Goal: Transaction & Acquisition: Purchase product/service

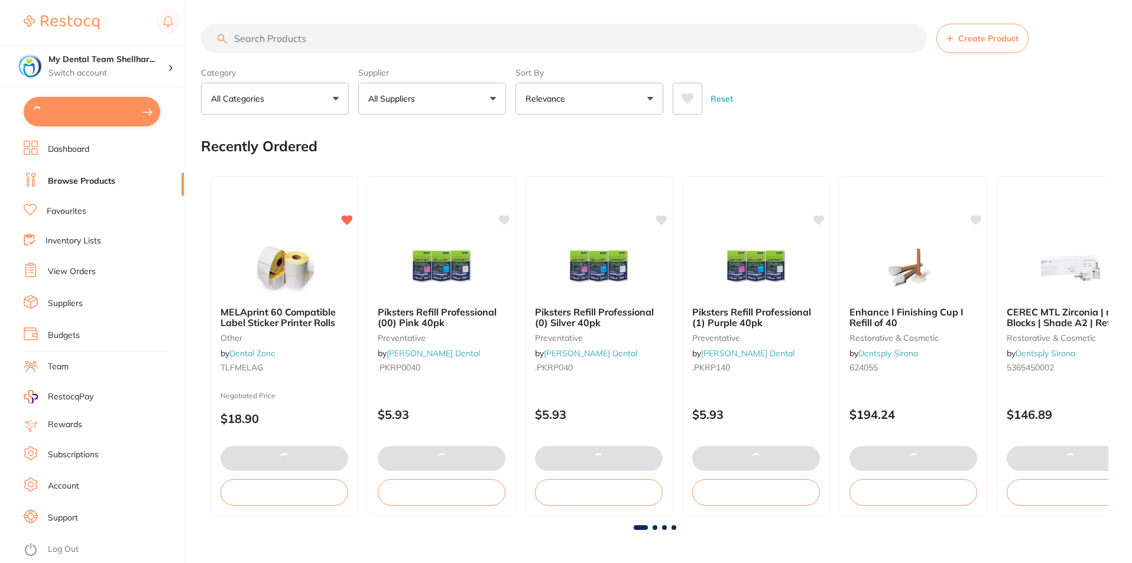
click at [353, 37] on input "search" at bounding box center [564, 39] width 726 height 30
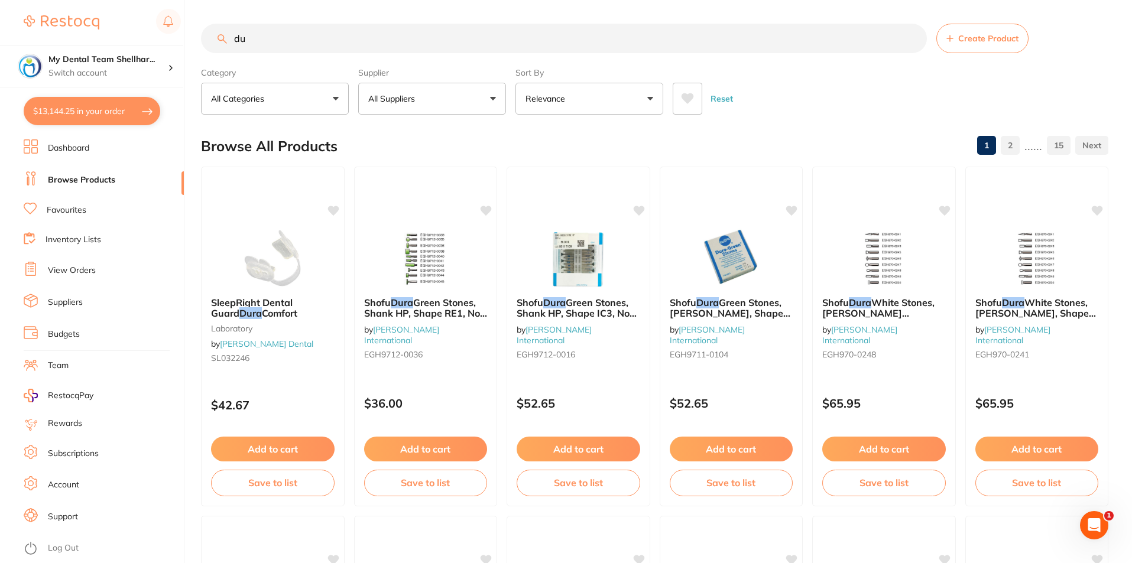
type input "d"
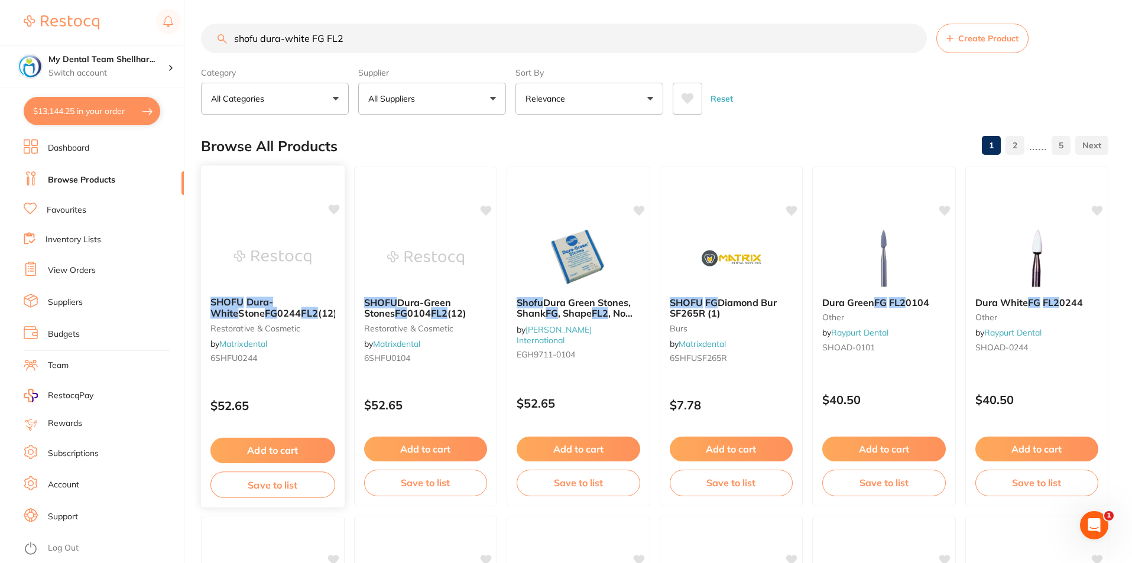
type input "shofu dura-white FG FL2"
click at [223, 238] on div at bounding box center [273, 258] width 144 height 60
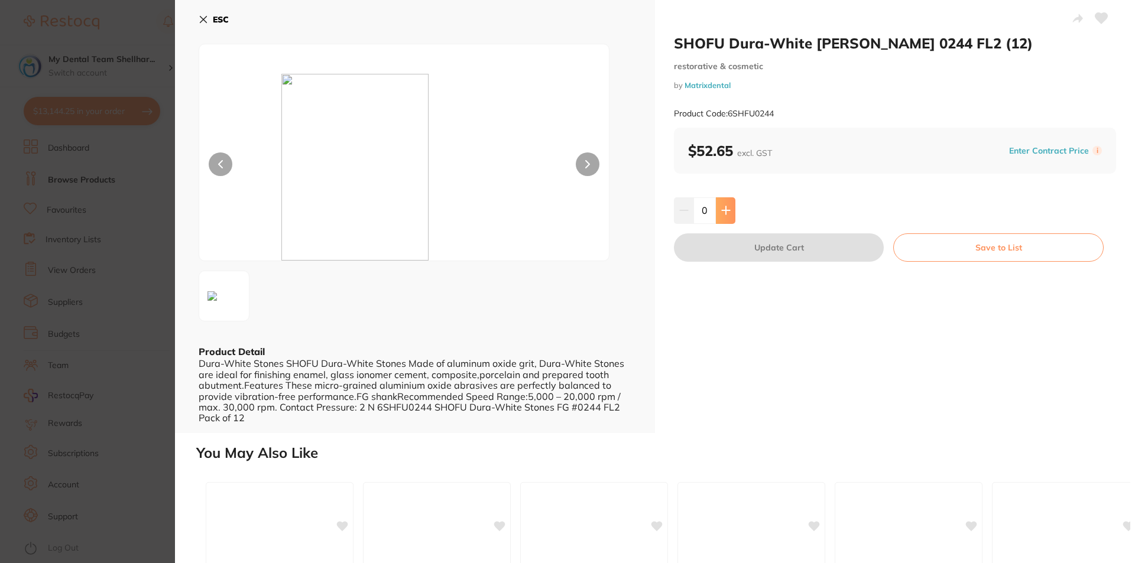
click at [730, 207] on button at bounding box center [726, 210] width 20 height 26
type input "1"
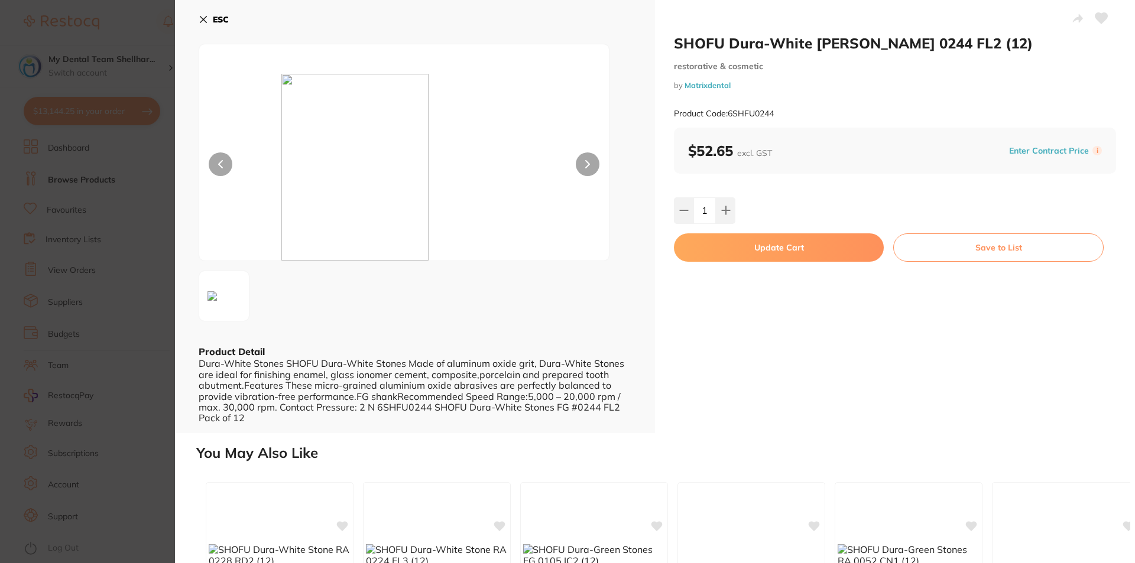
click at [760, 252] on button "Update Cart" at bounding box center [779, 247] width 210 height 28
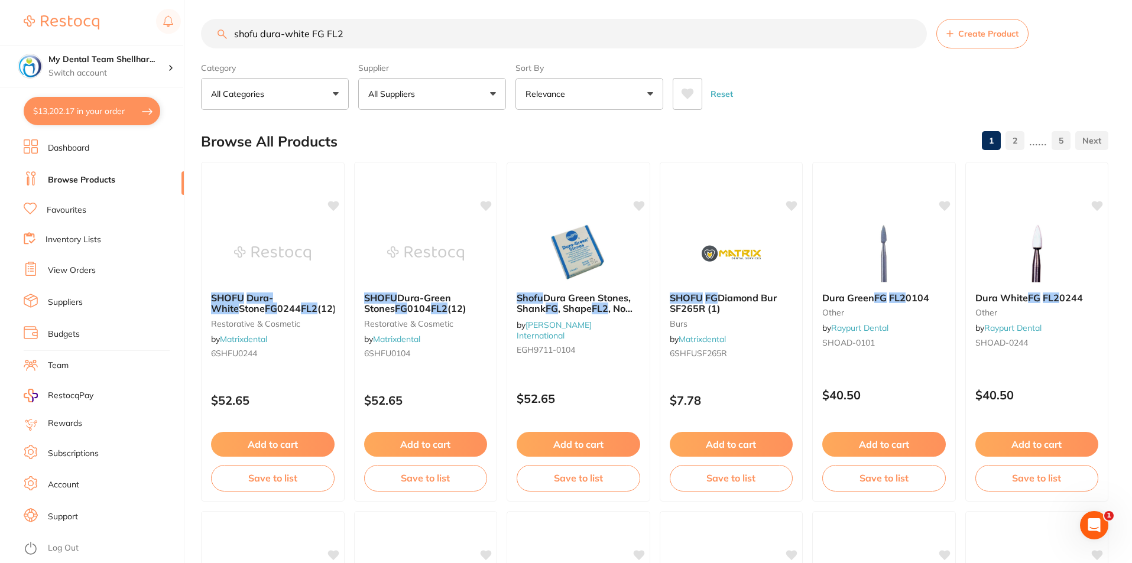
click at [82, 105] on button "$13,202.17 in your order" at bounding box center [92, 111] width 137 height 28
checkbox input "true"
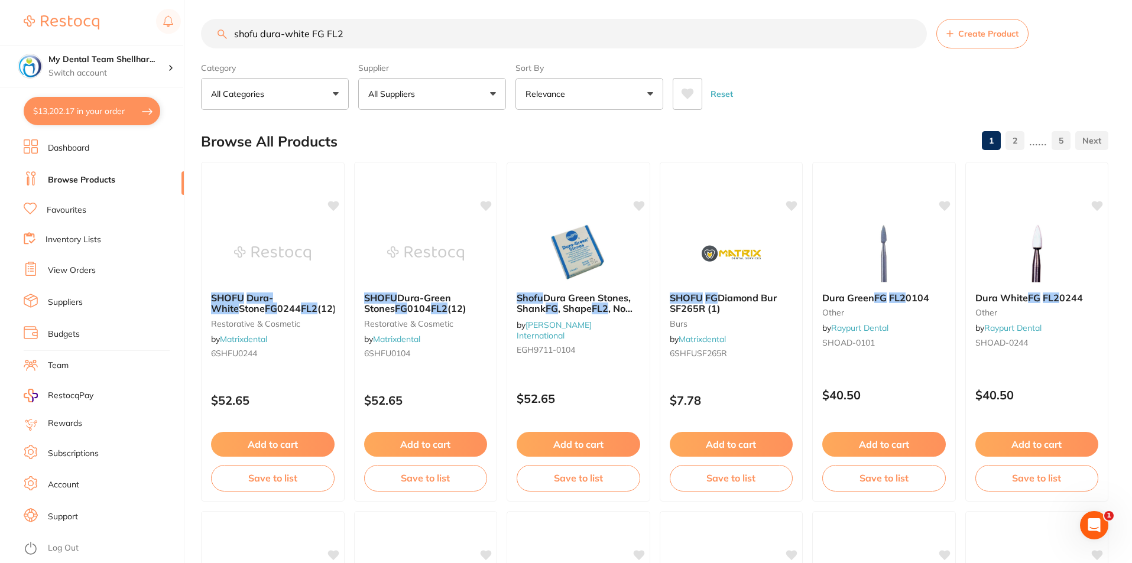
checkbox input "true"
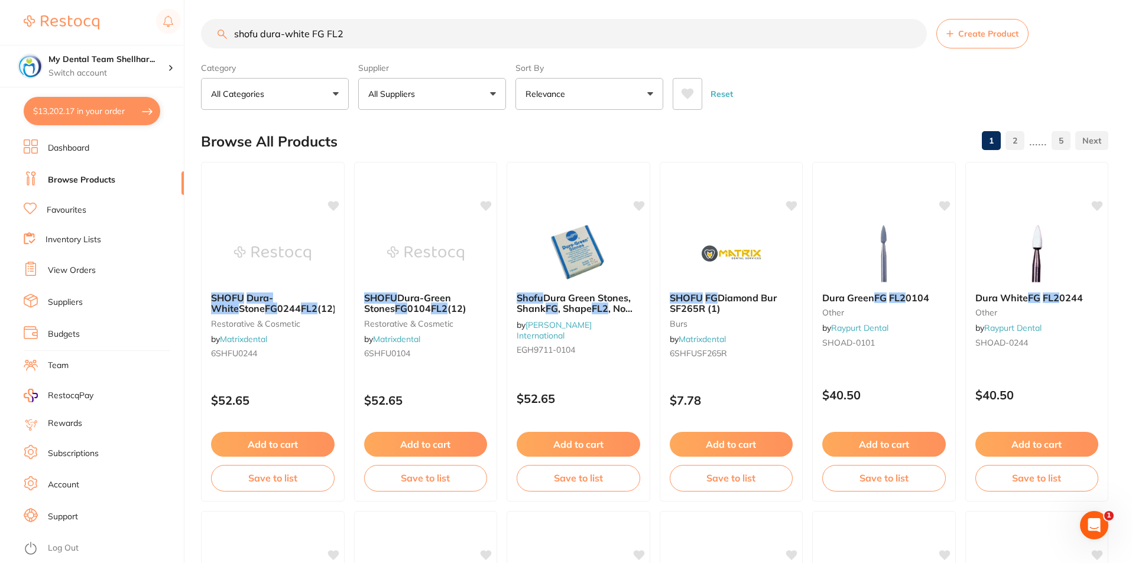
checkbox input "true"
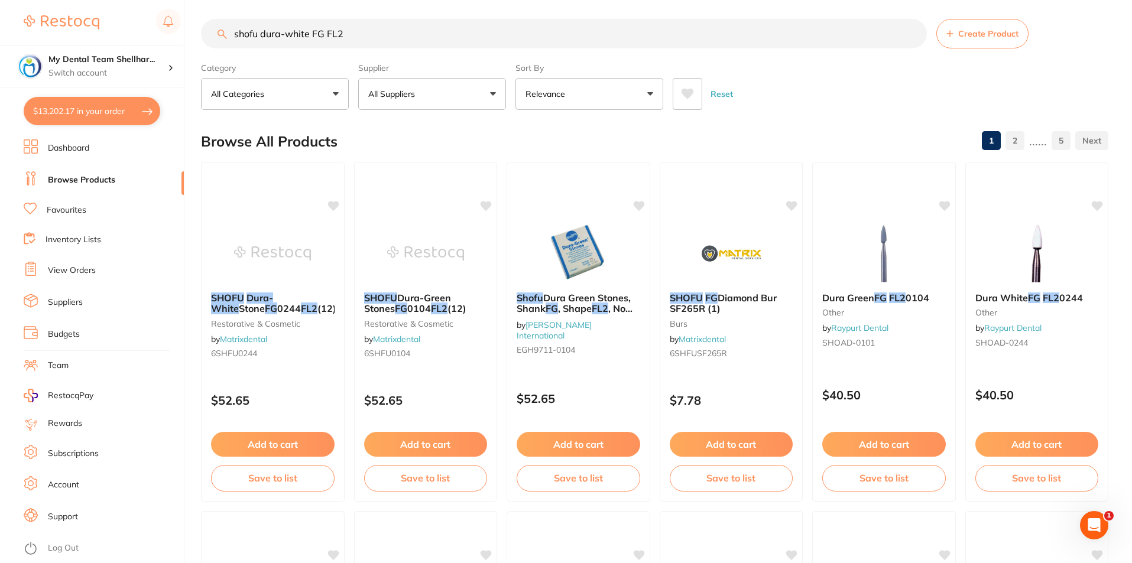
checkbox input "true"
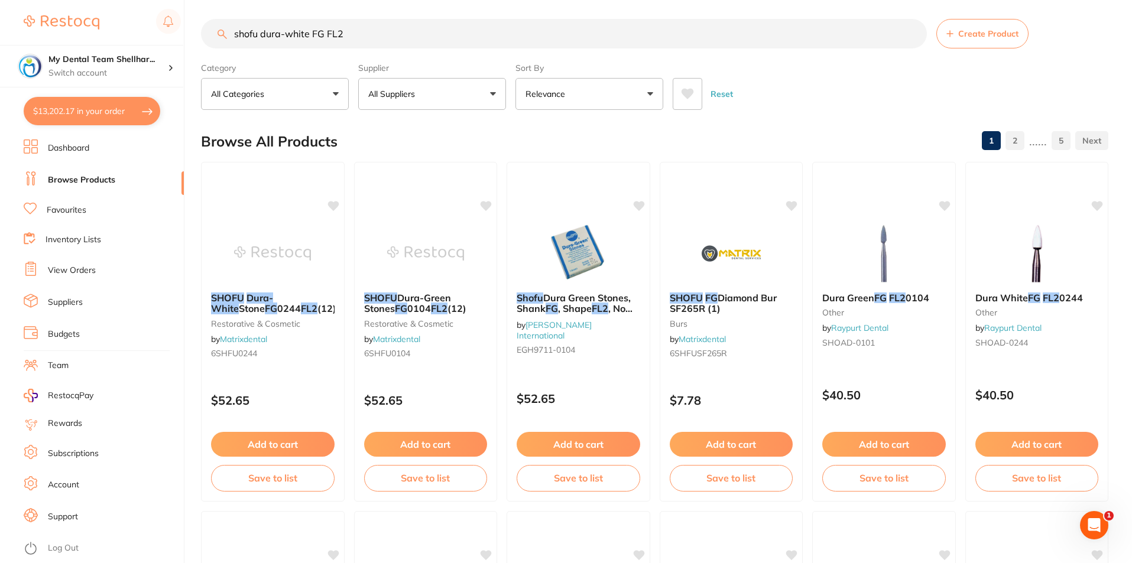
checkbox input "true"
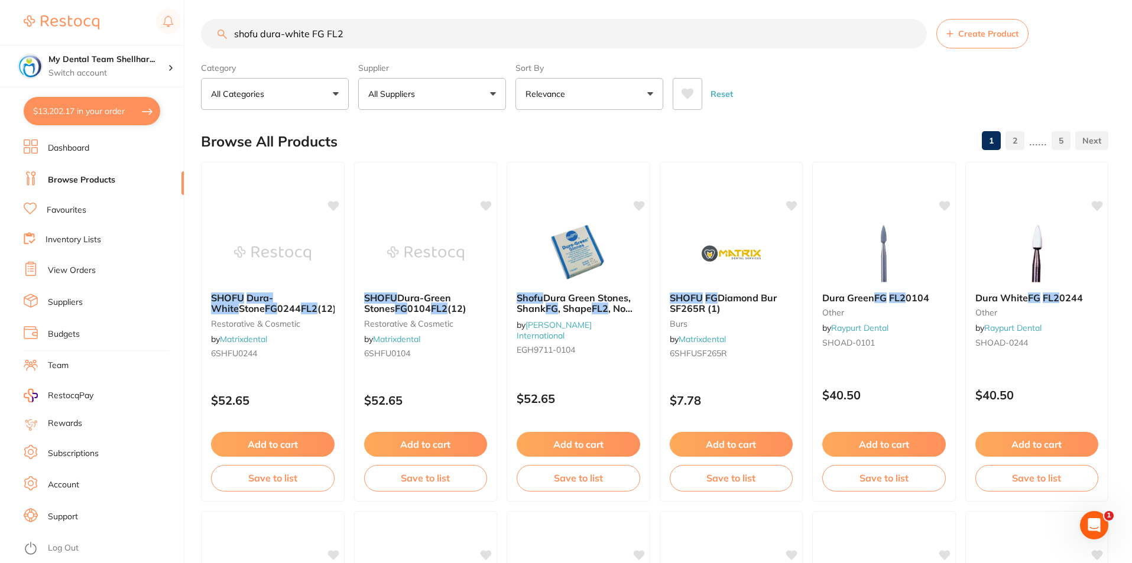
checkbox input "true"
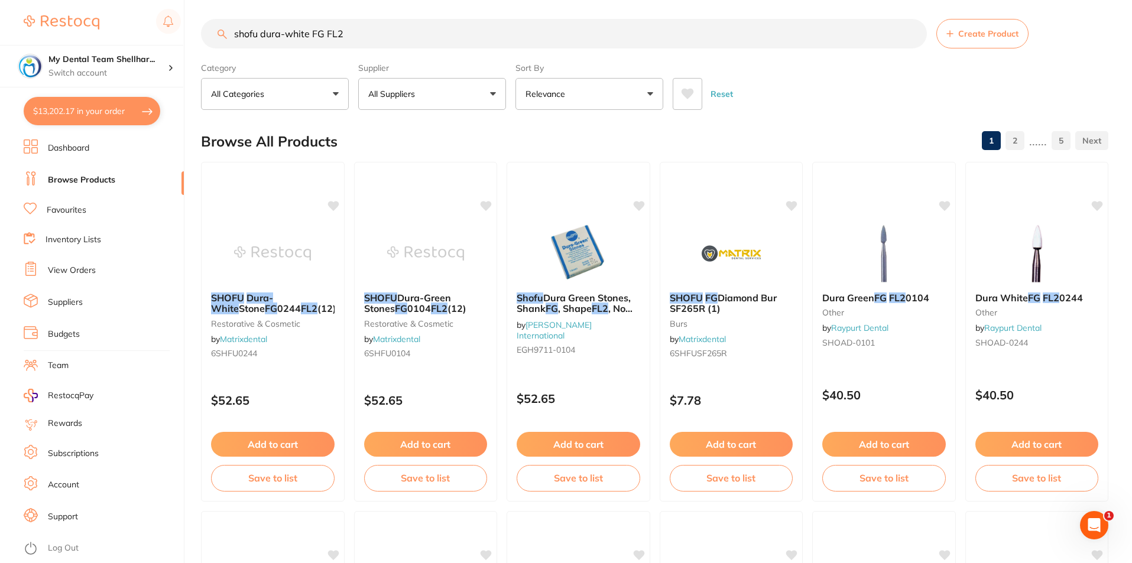
checkbox input "true"
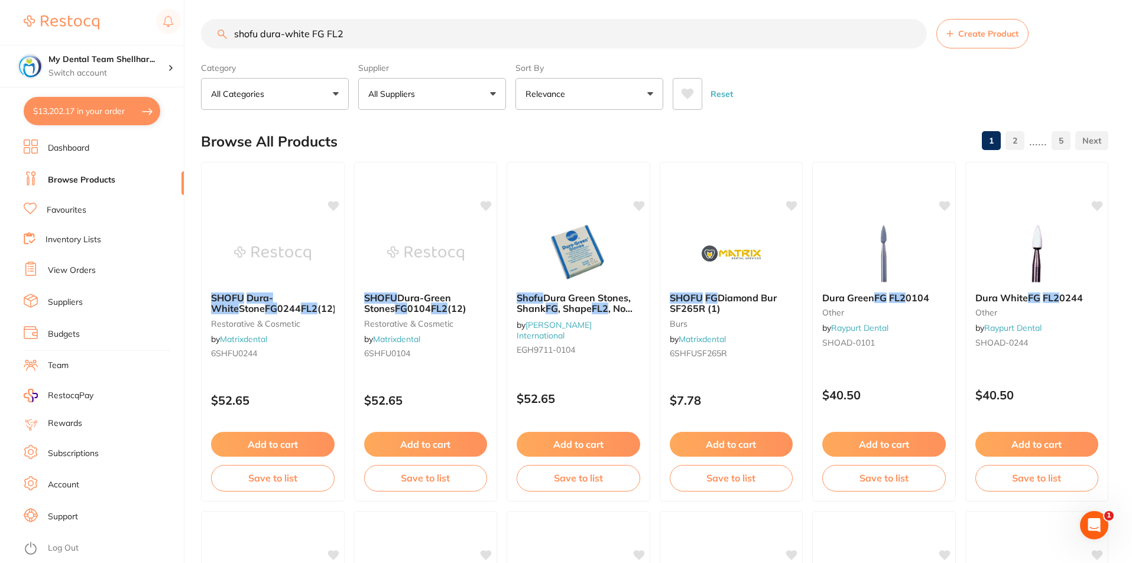
checkbox input "true"
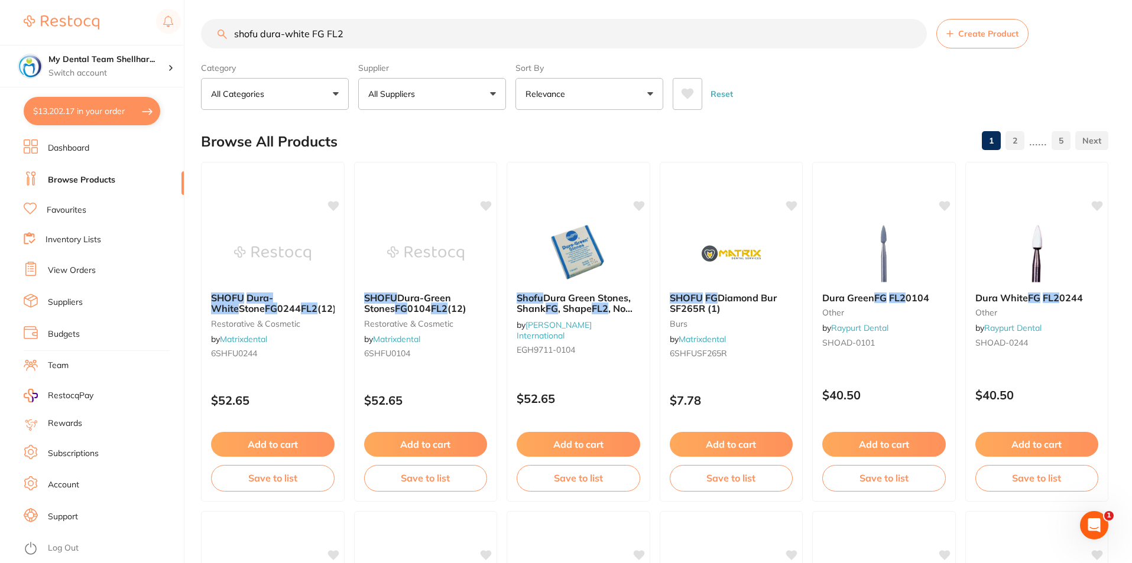
checkbox input "true"
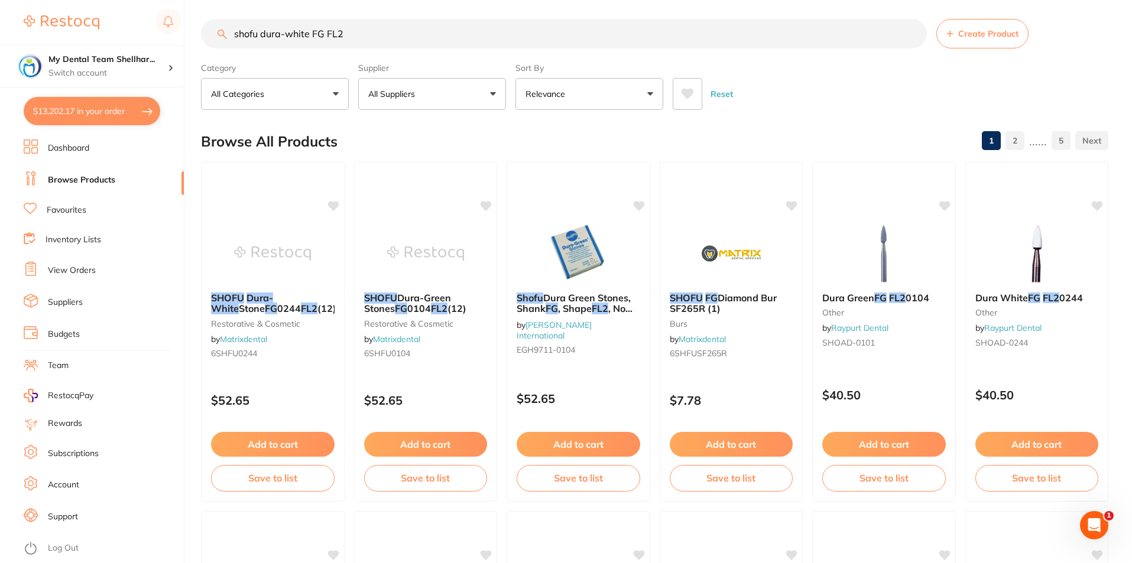
checkbox input "true"
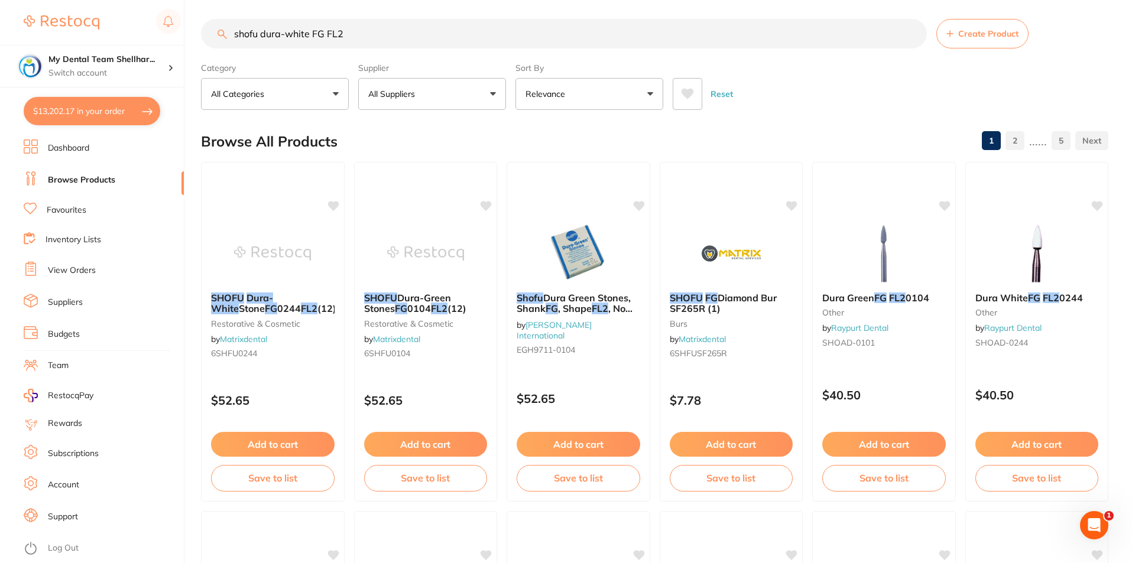
checkbox input "true"
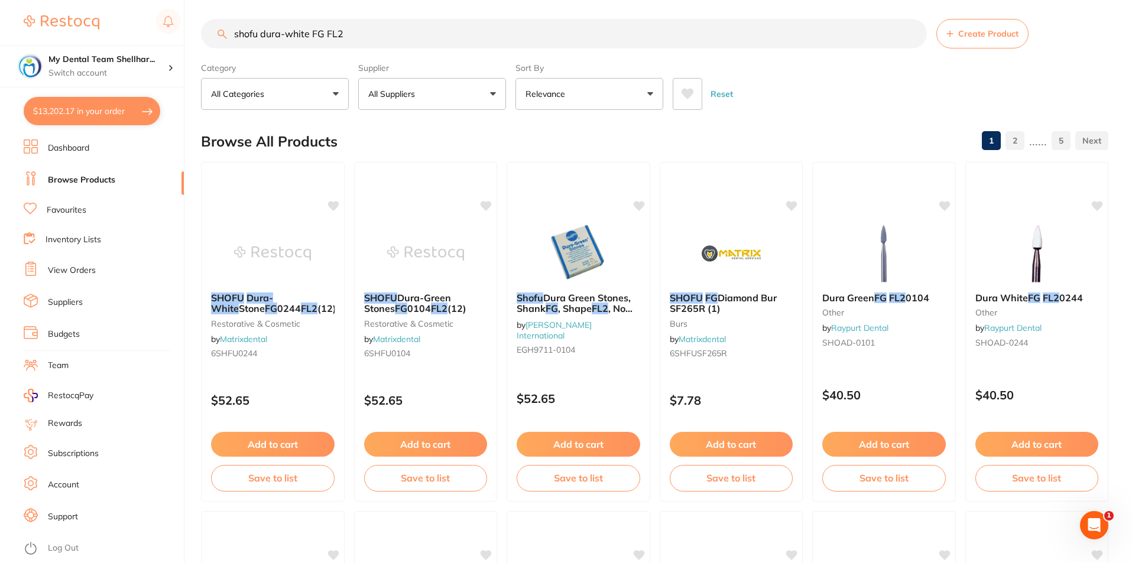
checkbox input "true"
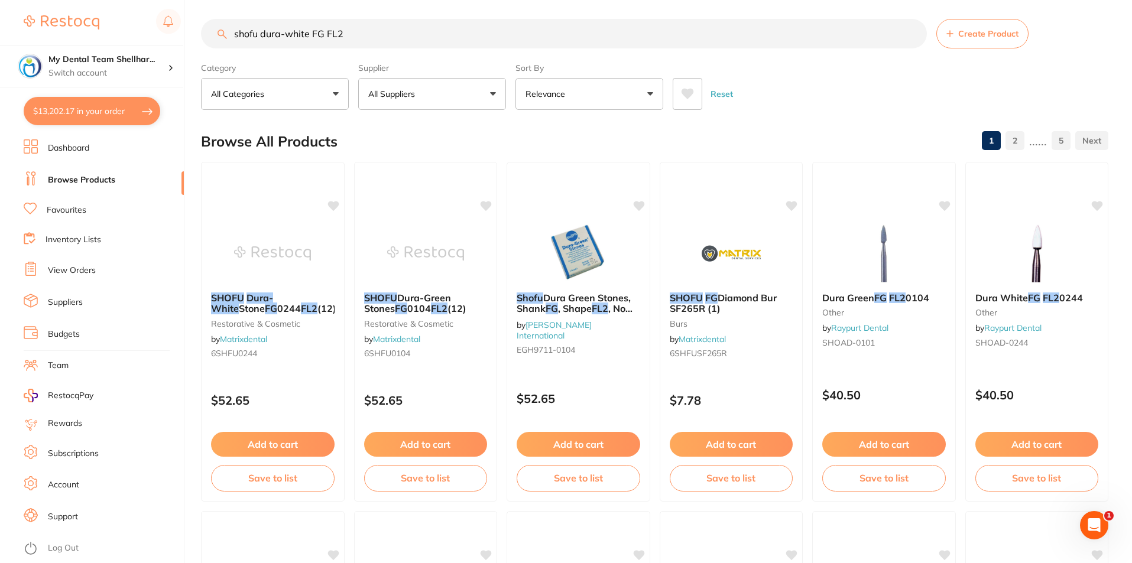
checkbox input "true"
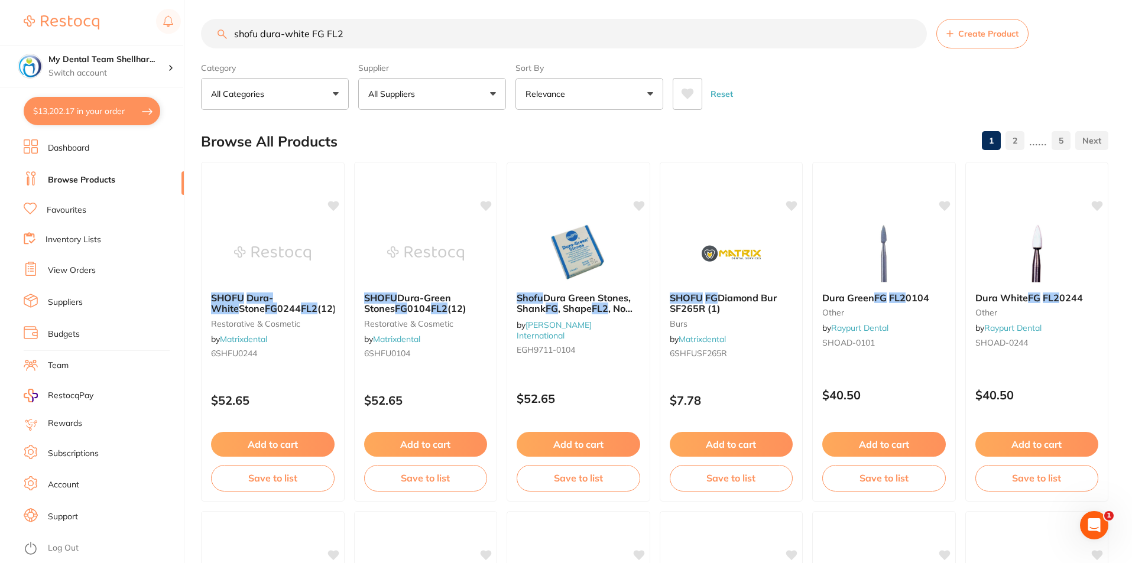
checkbox input "true"
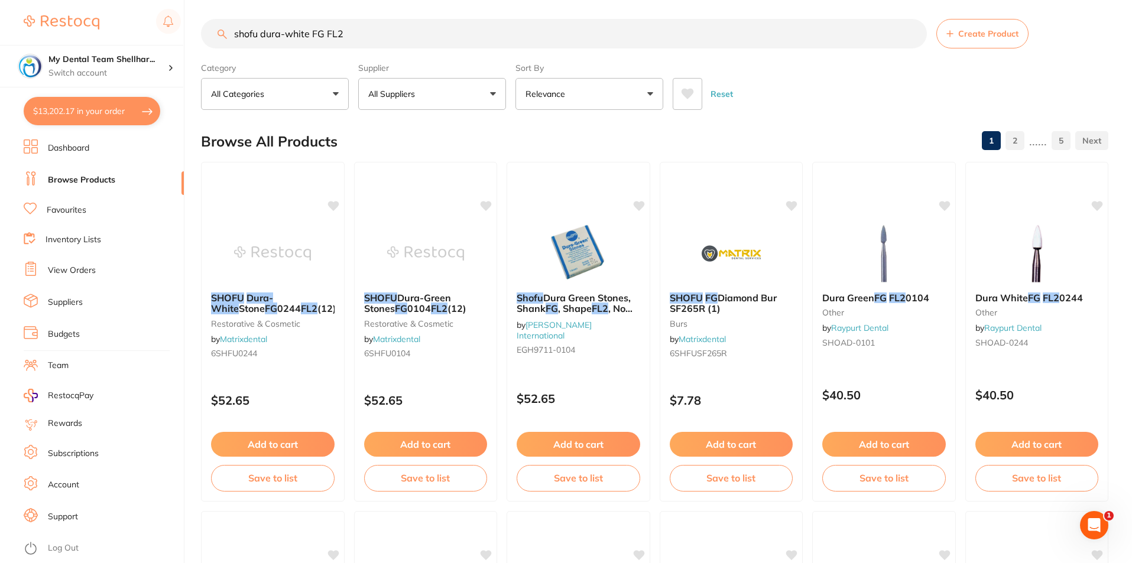
checkbox input "true"
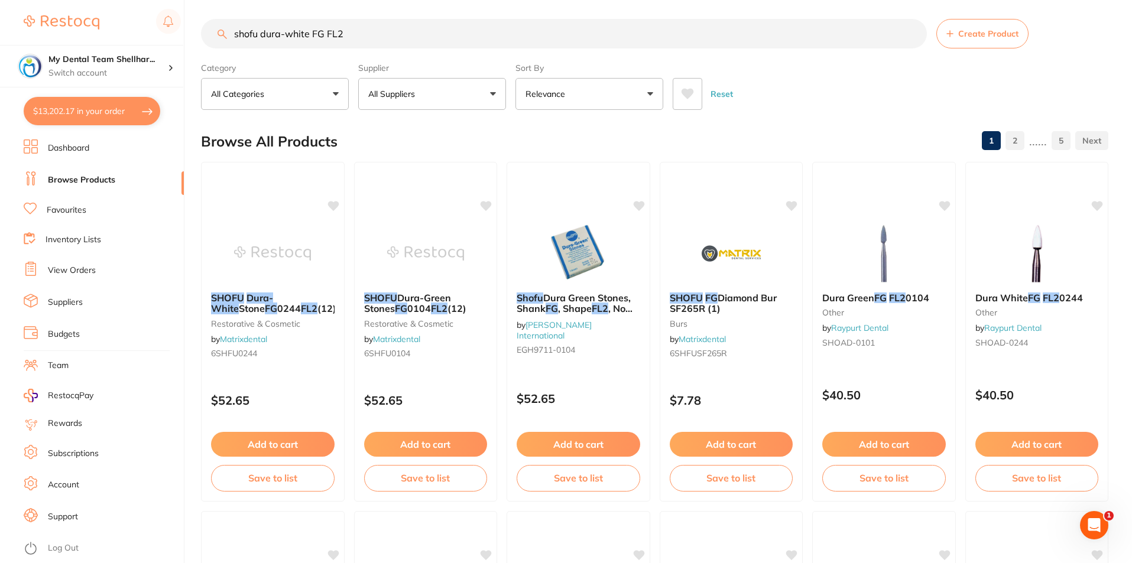
checkbox input "true"
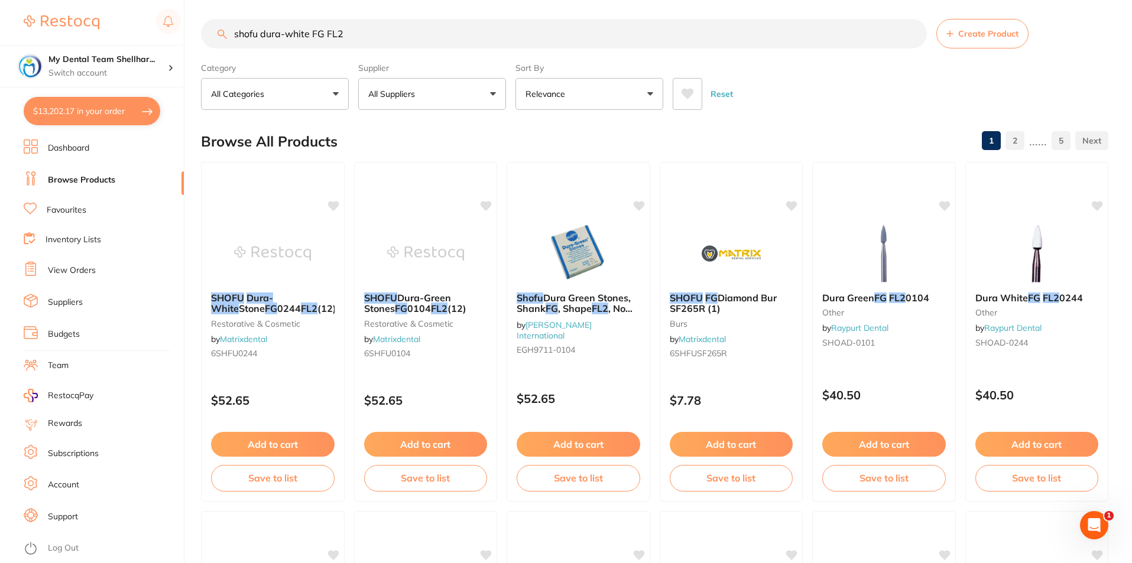
checkbox input "true"
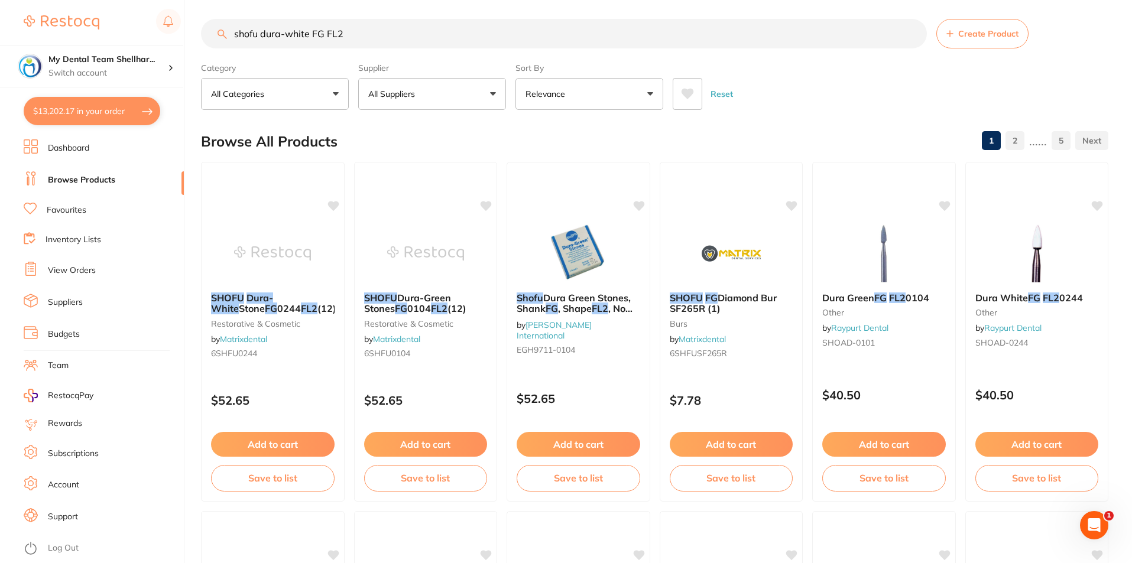
checkbox input "true"
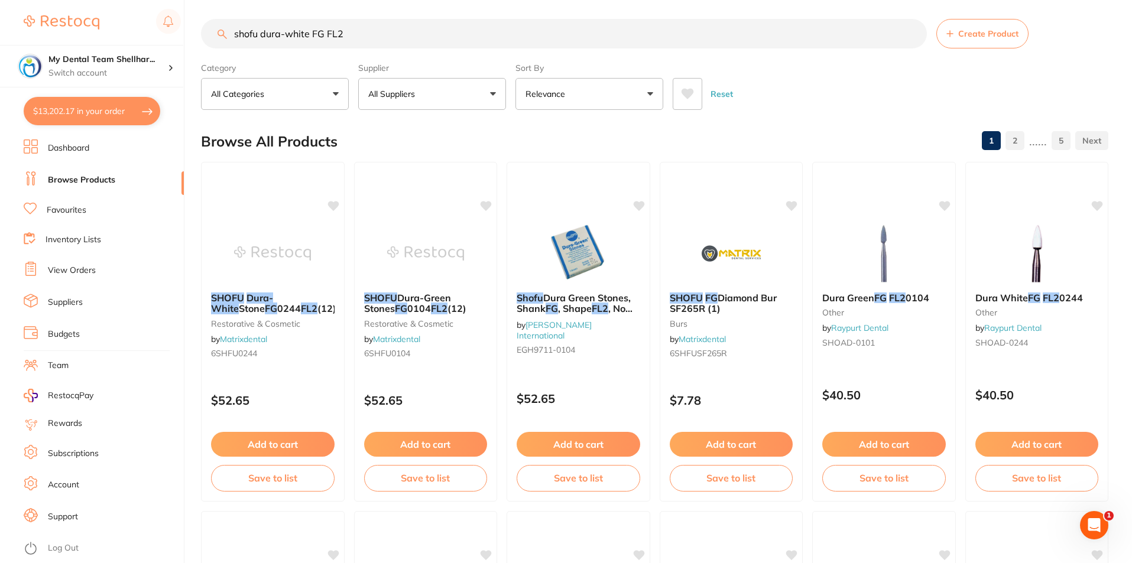
checkbox input "true"
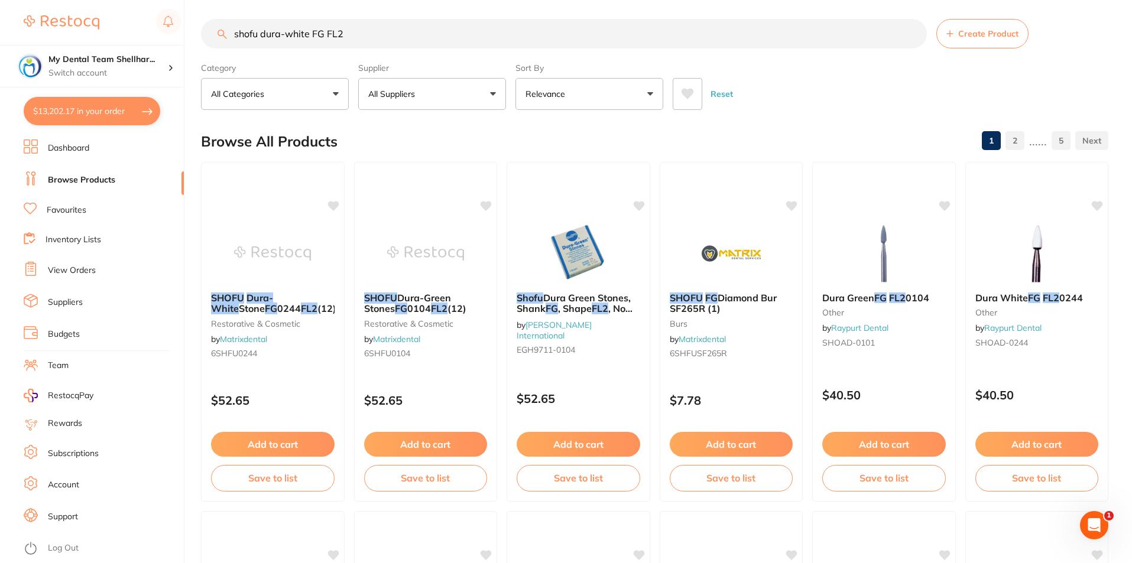
checkbox input "true"
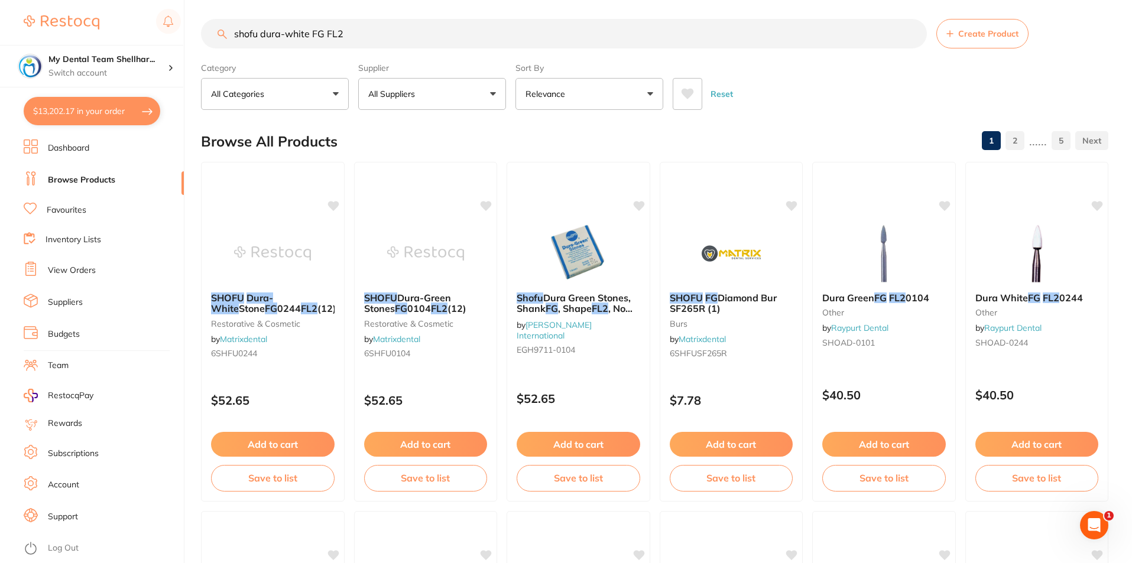
checkbox input "true"
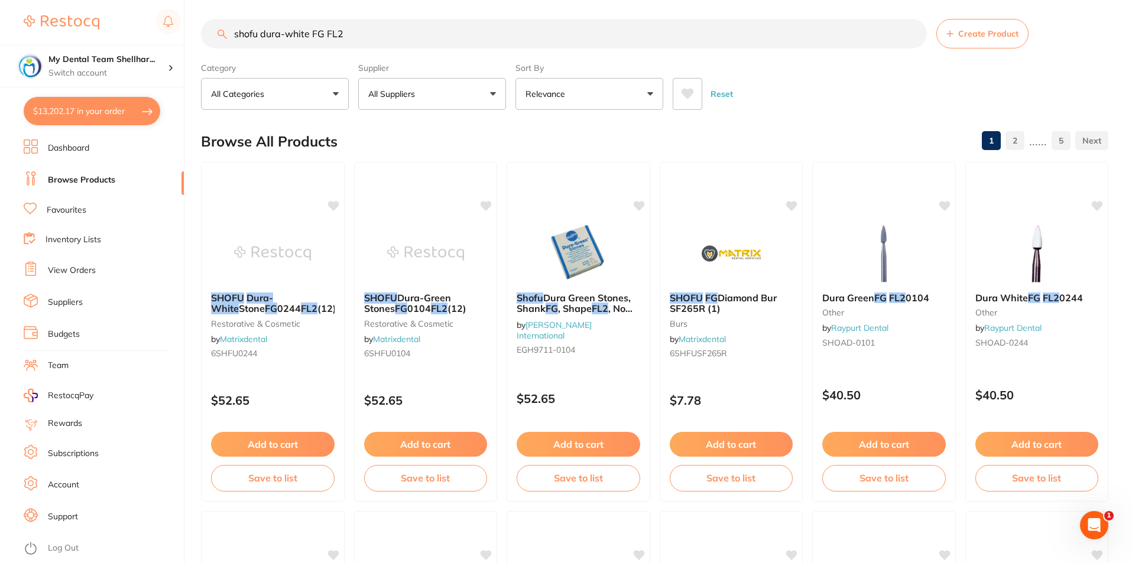
checkbox input "true"
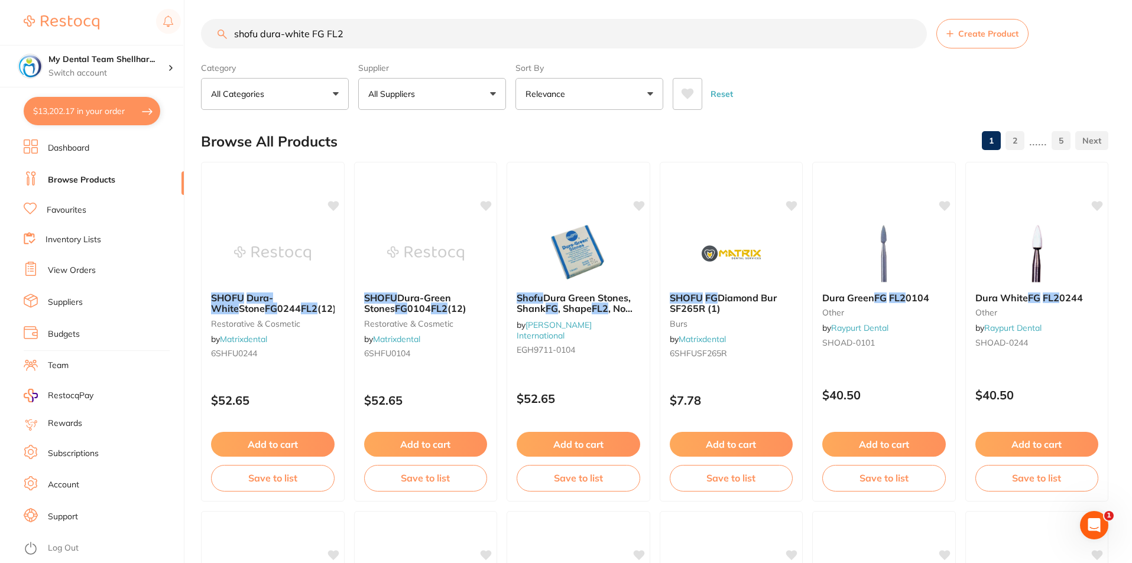
checkbox input "true"
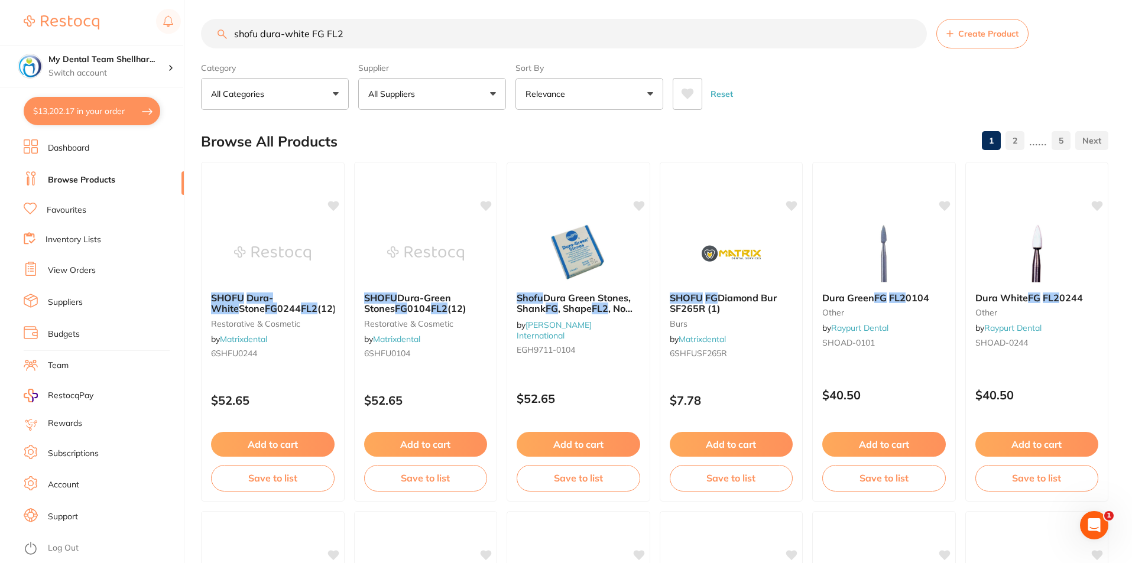
checkbox input "true"
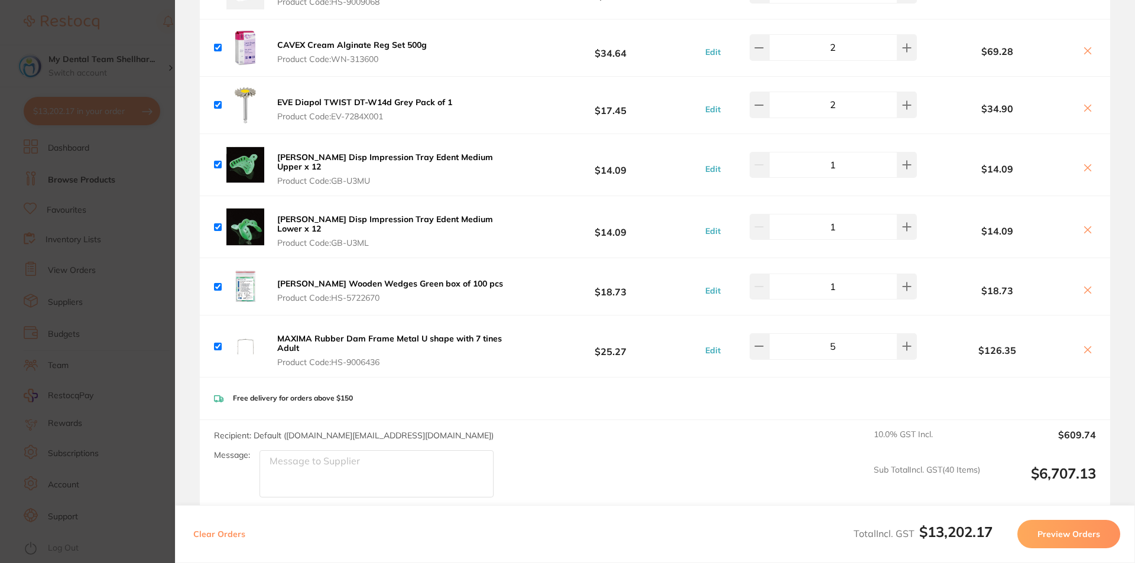
scroll to position [7801, 0]
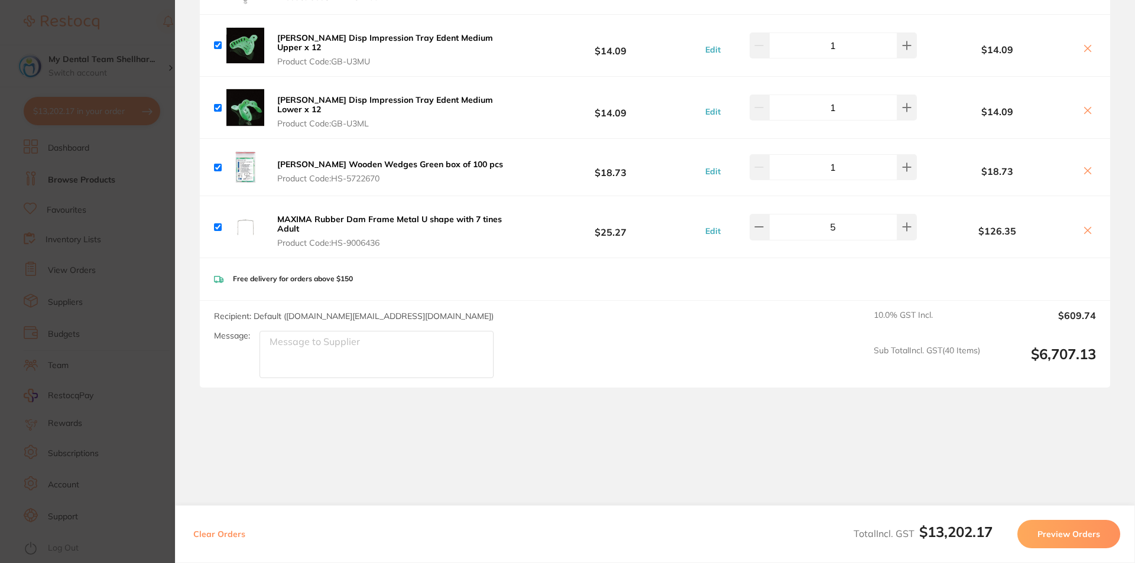
drag, startPoint x: 80, startPoint y: 254, endPoint x: 189, endPoint y: 115, distance: 176.4
click at [80, 254] on section "Update RRP Set your pre negotiated price for this item. Item Agreed RRP (excl. …" at bounding box center [567, 281] width 1135 height 563
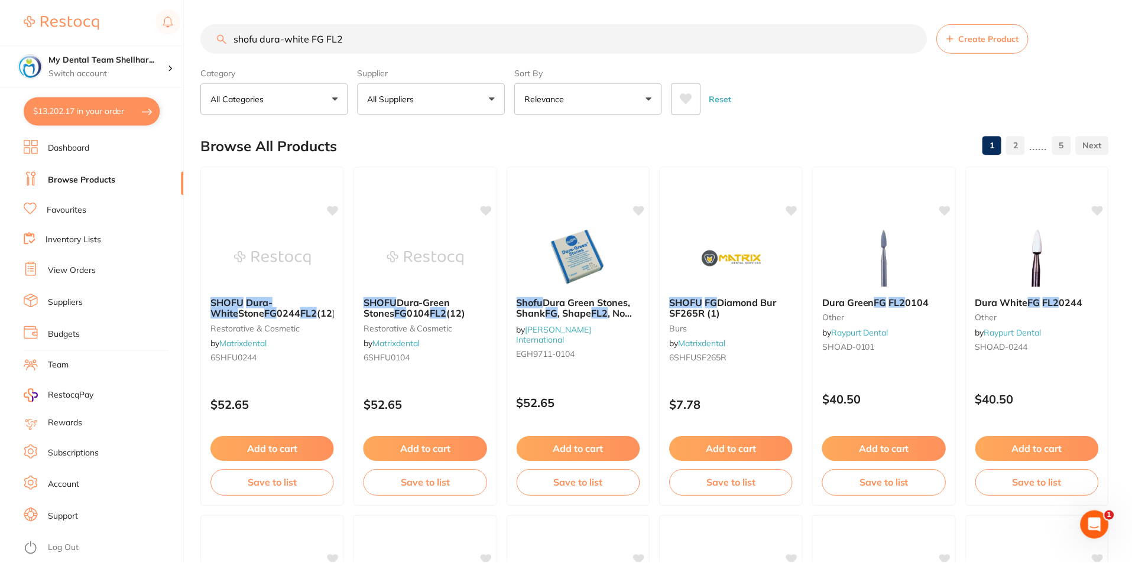
scroll to position [5, 0]
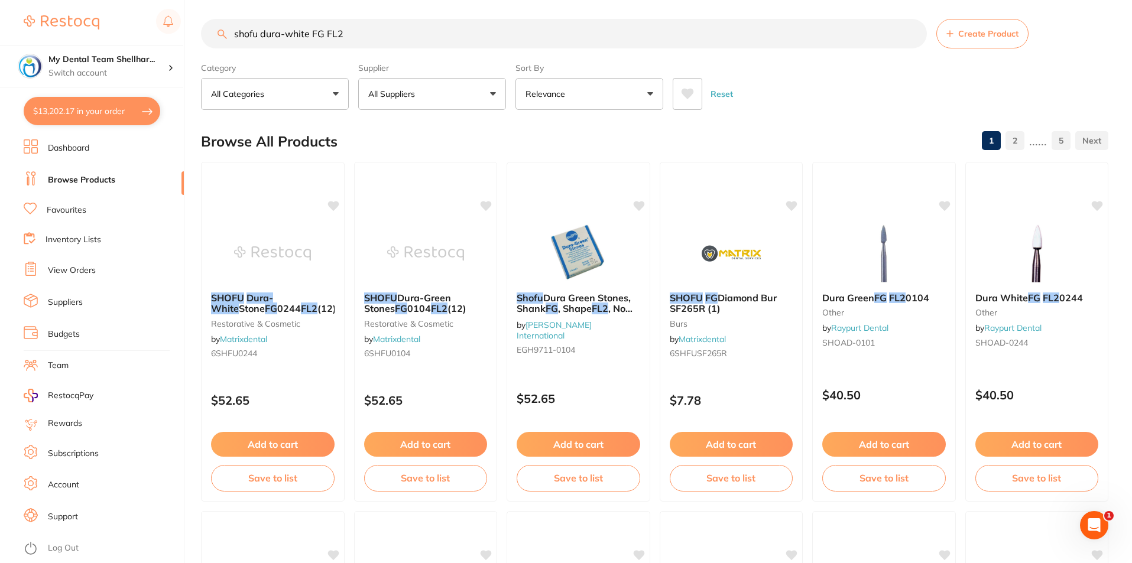
click at [271, 27] on input "shofu dura-white FG FL2" at bounding box center [564, 34] width 726 height 30
paste input "HS-9000748"
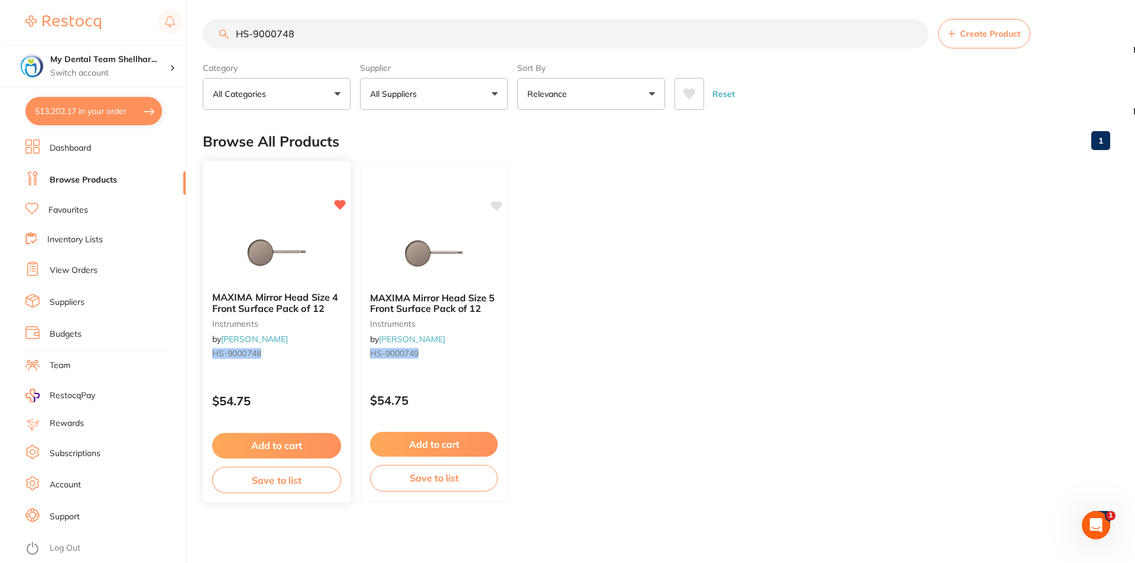
scroll to position [0, 0]
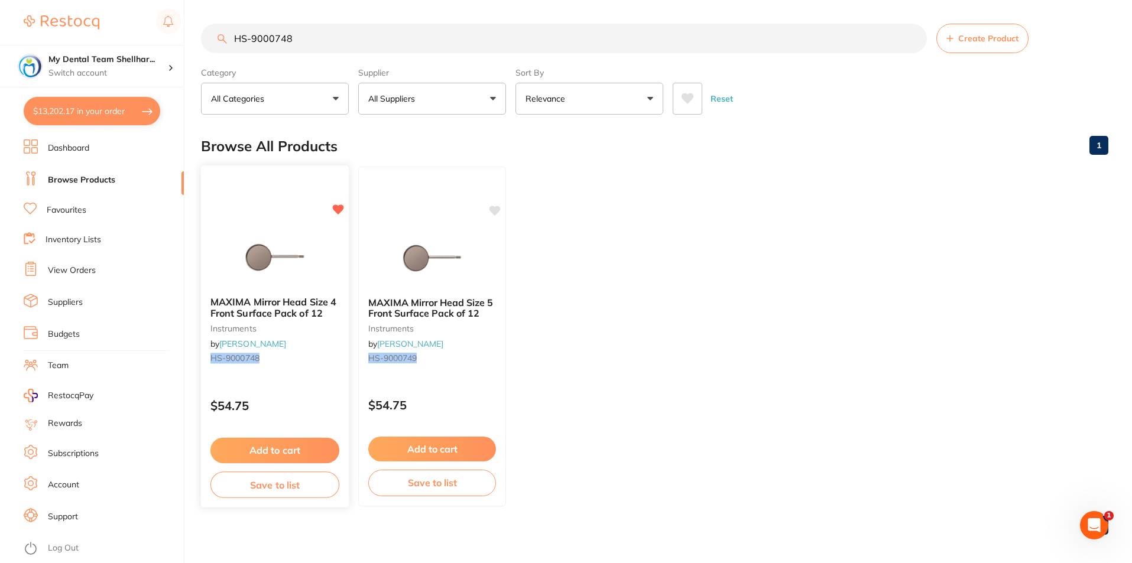
type input "HS-9000748"
click at [285, 247] on img at bounding box center [274, 258] width 77 height 60
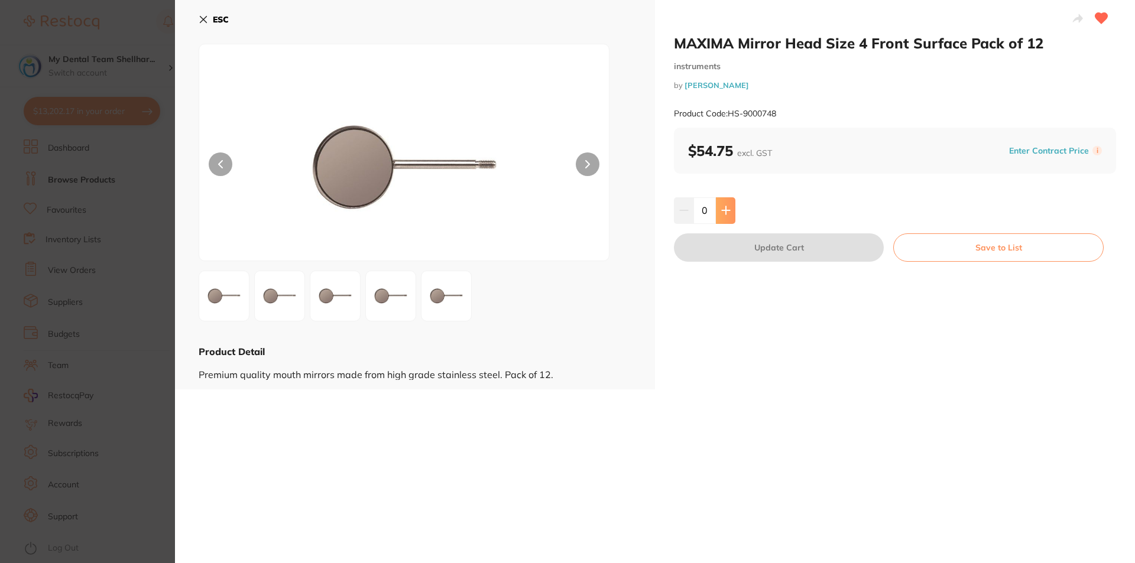
click at [730, 209] on button at bounding box center [726, 210] width 20 height 26
type input "1"
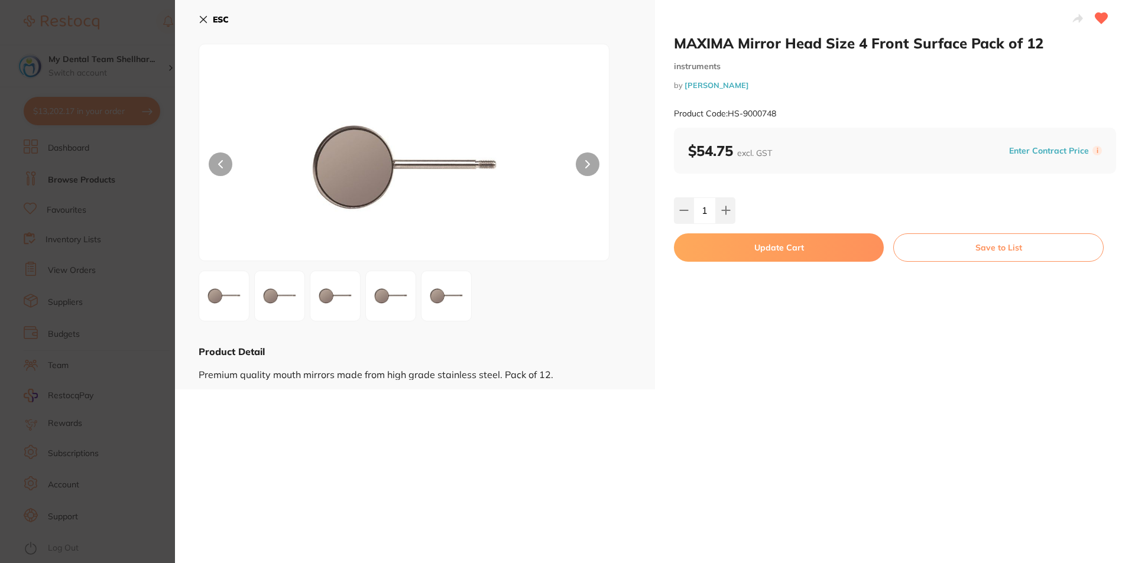
click at [731, 254] on button "Update Cart" at bounding box center [779, 247] width 210 height 28
checkbox input "false"
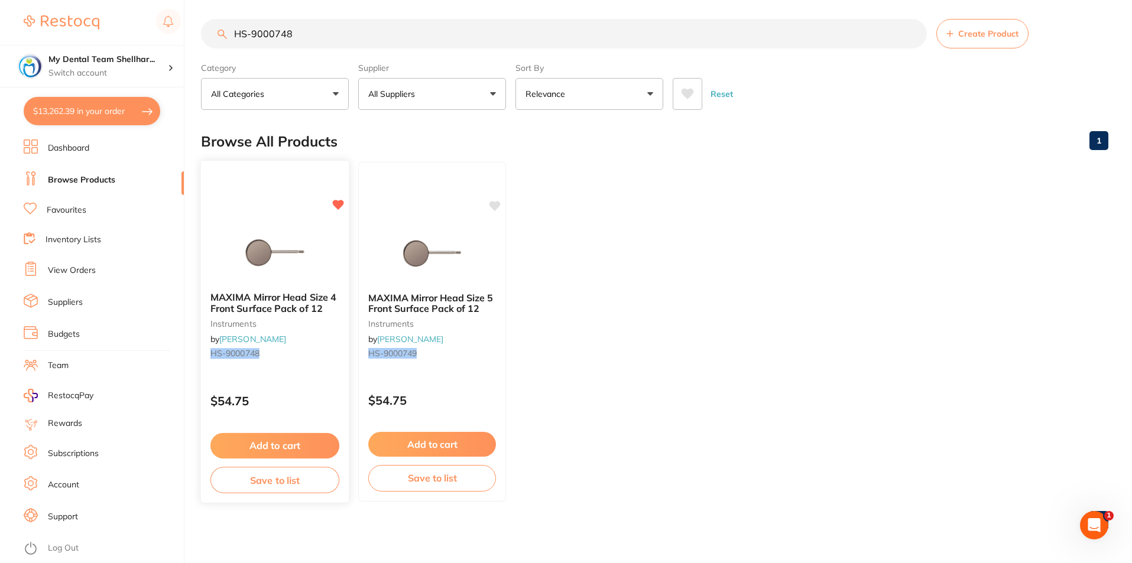
scroll to position [7801, 0]
